Goal: Information Seeking & Learning: Find specific fact

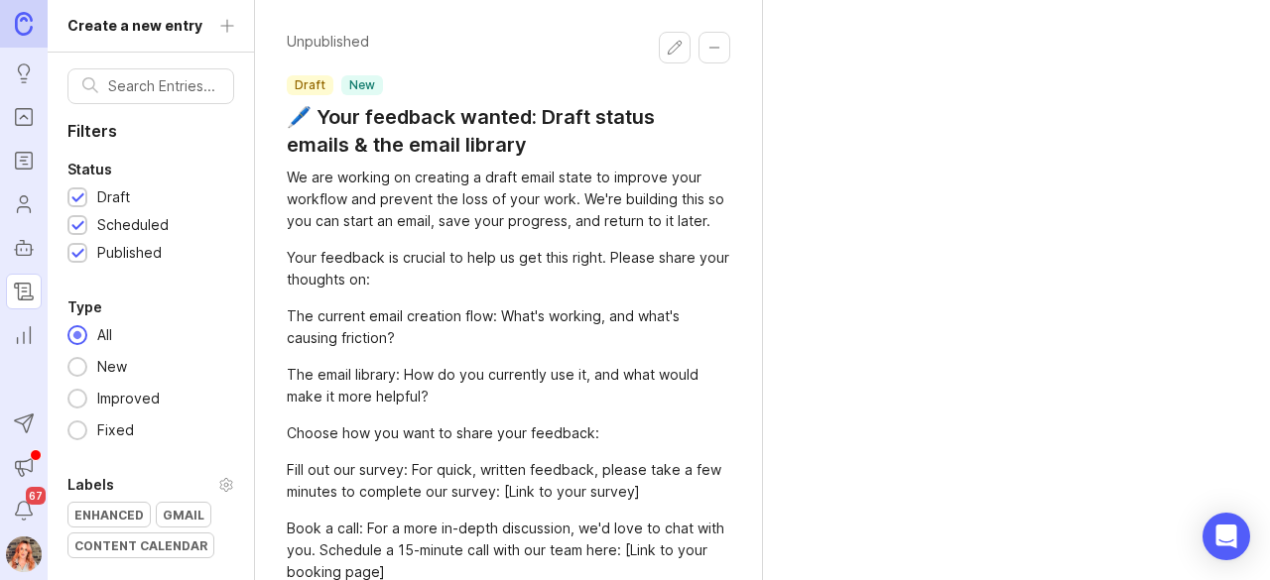
click at [22, 119] on icon "Portal" at bounding box center [24, 117] width 22 height 24
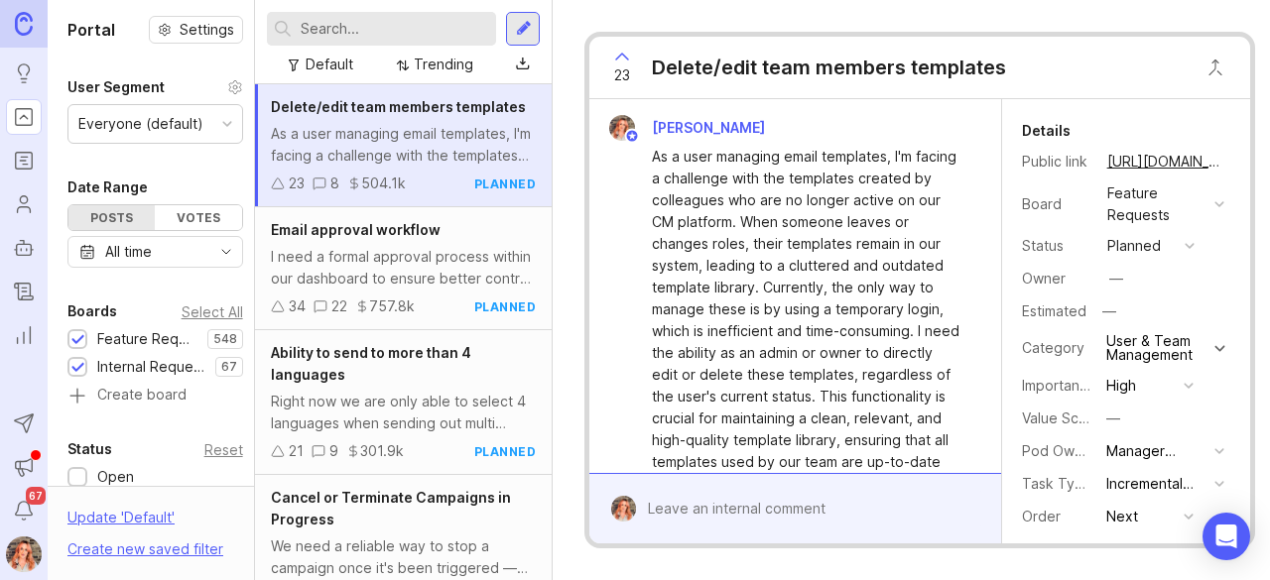
click at [353, 35] on input "text" at bounding box center [394, 29] width 187 height 22
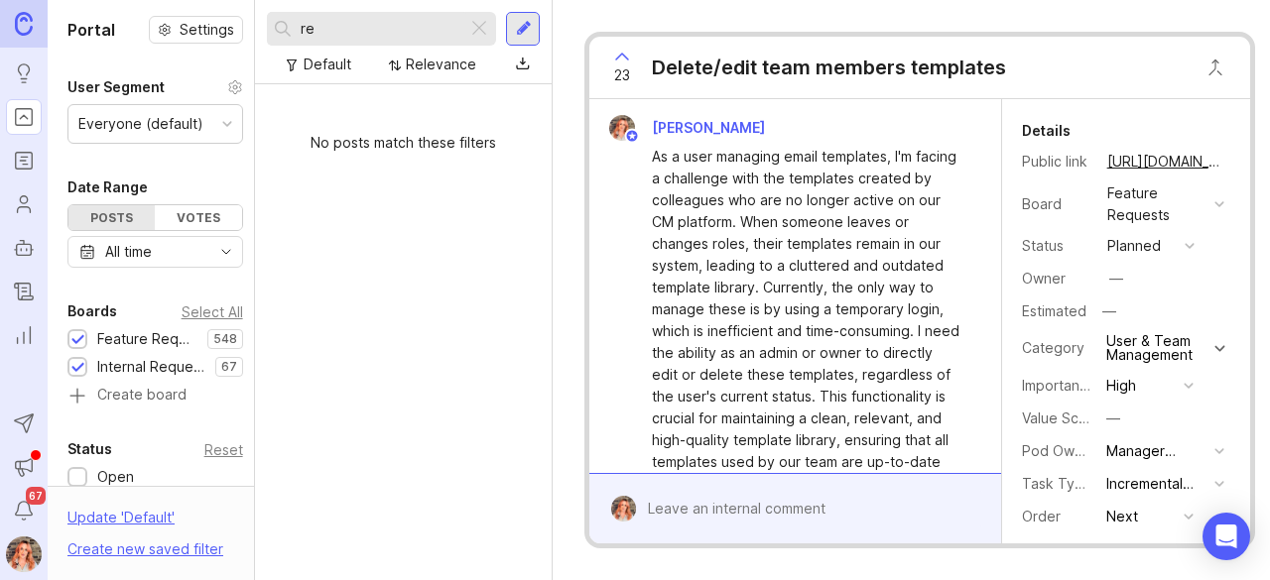
type input "r"
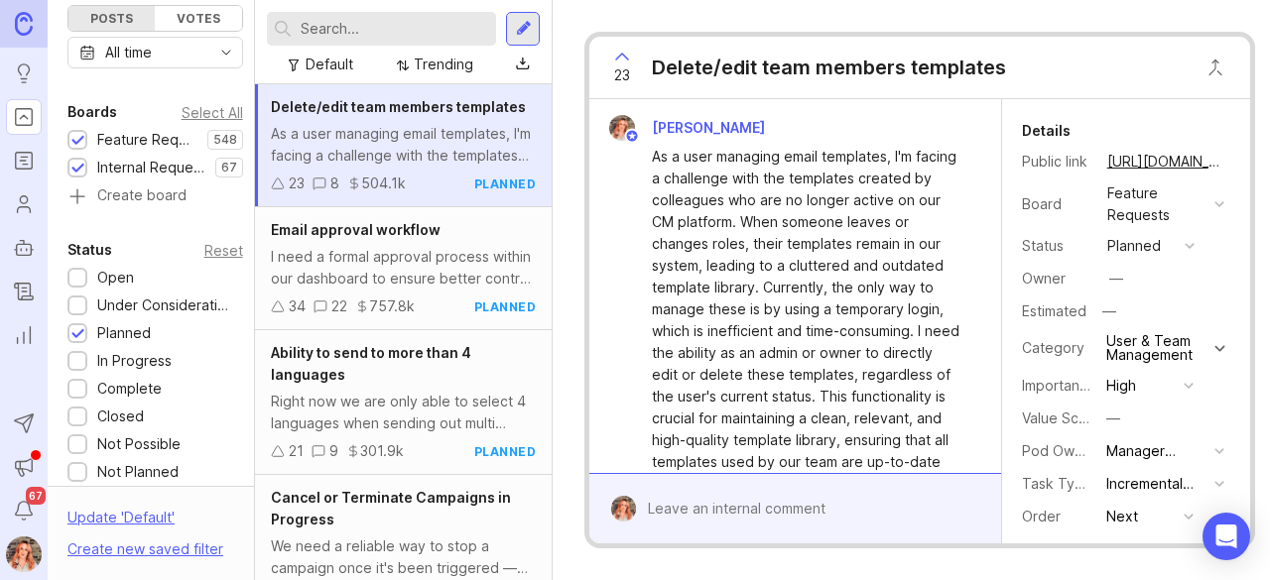
scroll to position [200, 0]
click at [72, 271] on div at bounding box center [77, 278] width 13 height 15
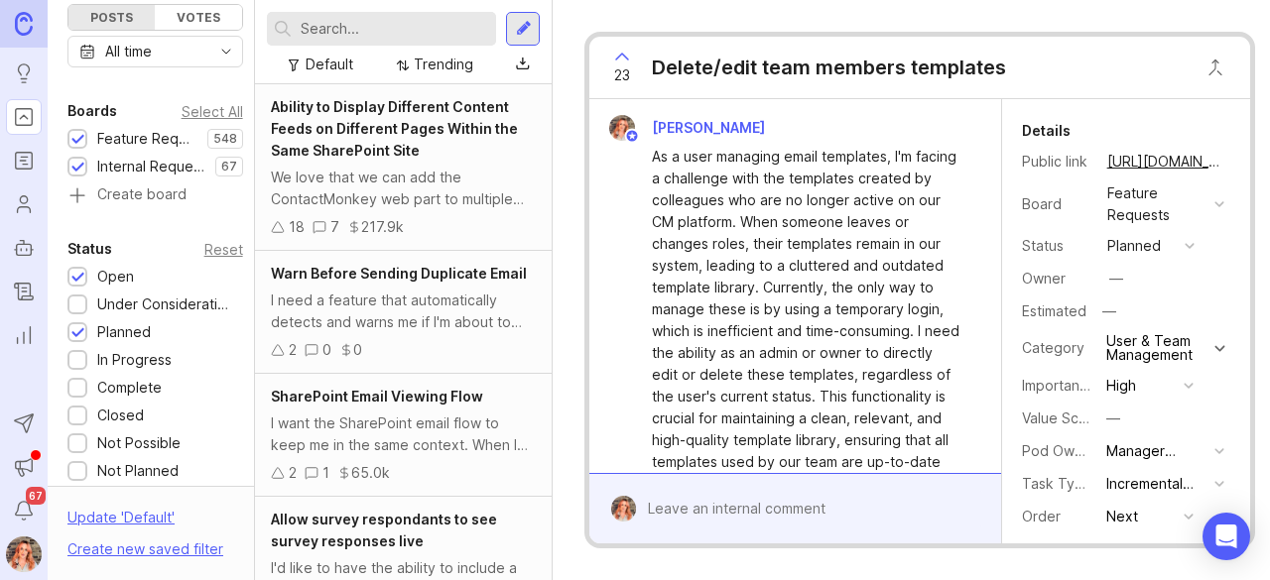
click at [71, 301] on div at bounding box center [77, 306] width 13 height 15
click at [212, 244] on div "Reset" at bounding box center [223, 249] width 39 height 11
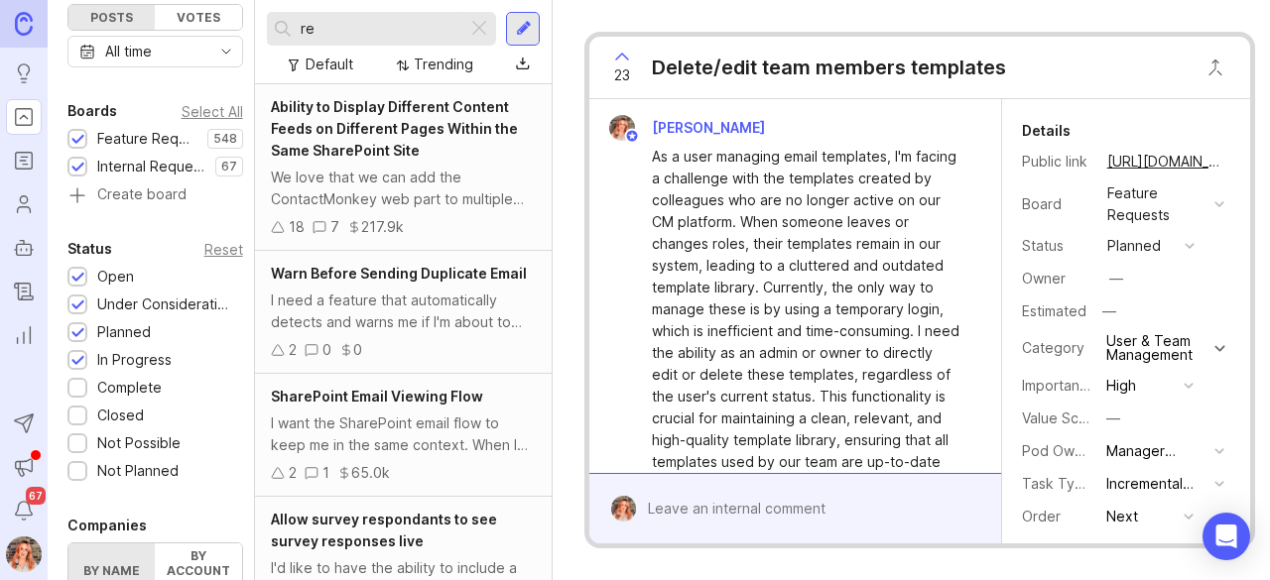
click at [339, 29] on input "re" at bounding box center [380, 29] width 159 height 22
type input "resend"
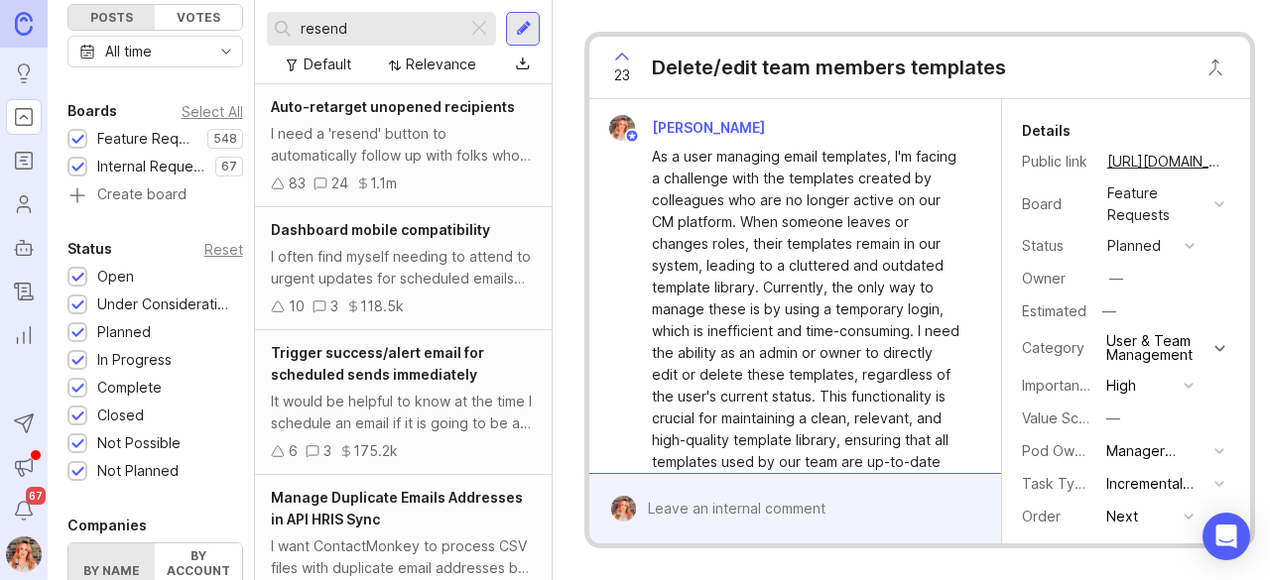
click at [404, 124] on div "I need a 'resend' button to automatically follow up with folks who haven't open…" at bounding box center [403, 145] width 265 height 44
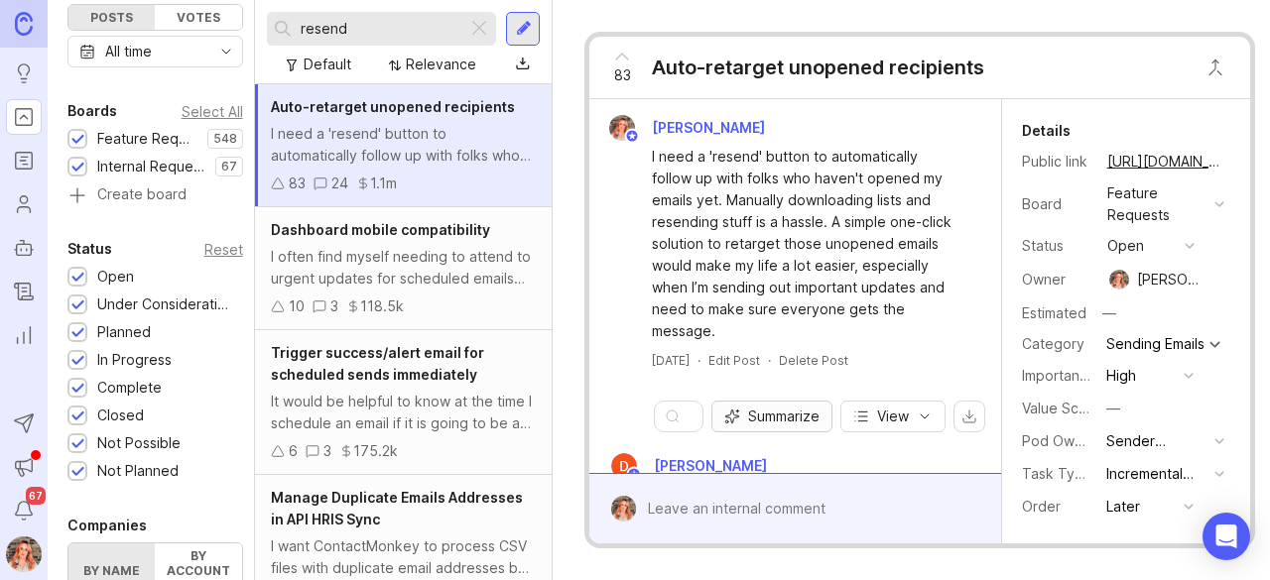
click at [738, 417] on icon "button" at bounding box center [732, 417] width 16 height 16
drag, startPoint x: 1199, startPoint y: 164, endPoint x: 1165, endPoint y: 191, distance: 43.7
click at [1230, 164] on button "copy icon" at bounding box center [1244, 162] width 28 height 28
drag, startPoint x: 808, startPoint y: 441, endPoint x: 754, endPoint y: -86, distance: 530.5
click at [754, 0] on html "Ideas Portal Roadmaps Users Autopilot Changelog Reporting Send to Autopilot Ann…" at bounding box center [635, 290] width 1270 height 580
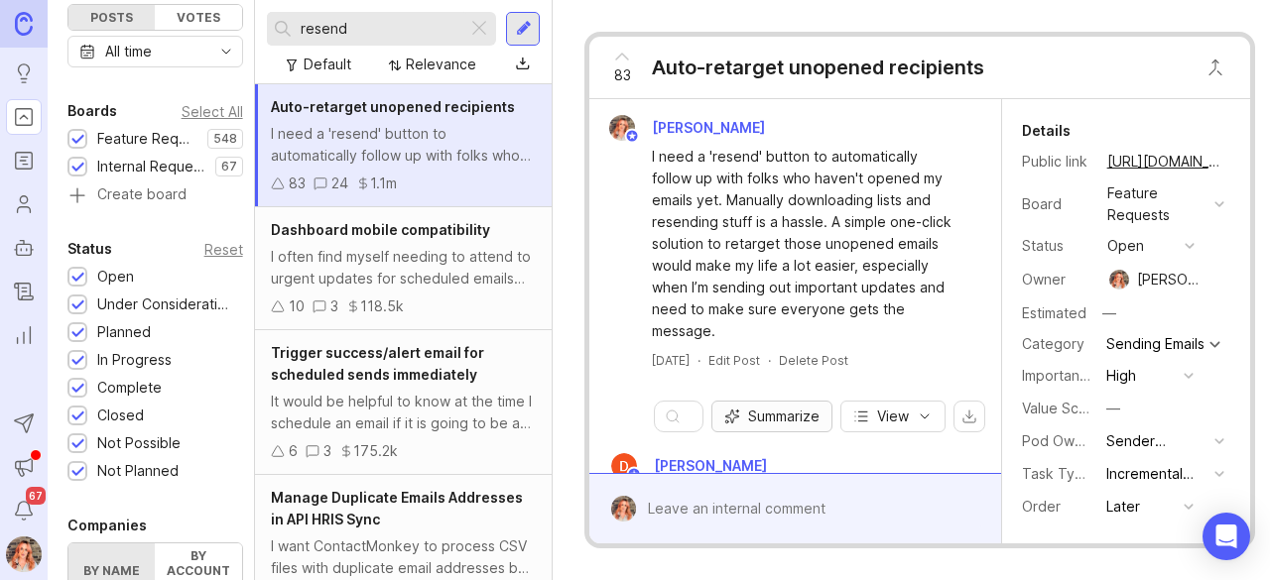
copy div "lor ipsumdol sitametcon Adipisc E S doei t 'incidi' utlabo et doloremagnaal eni…"
